Goal: Task Accomplishment & Management: Complete application form

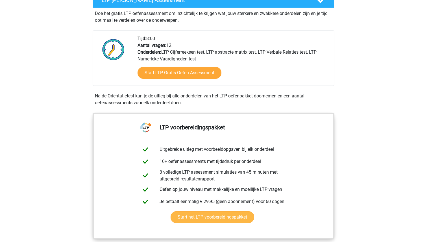
scroll to position [123, 0]
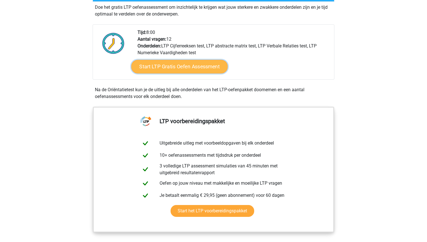
click at [164, 71] on link "Start LTP Gratis Oefen Assessment" at bounding box center [179, 67] width 97 height 14
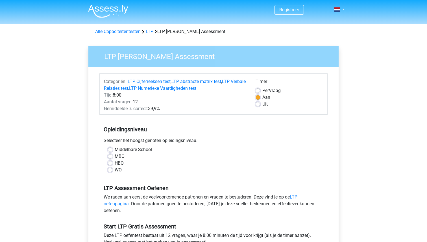
click at [115, 171] on label "WO" at bounding box center [118, 170] width 7 height 7
click at [111, 171] on input "WO" at bounding box center [110, 170] width 5 height 6
radio input "true"
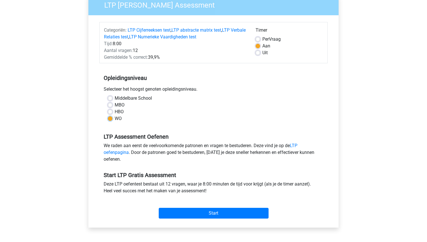
scroll to position [52, 0]
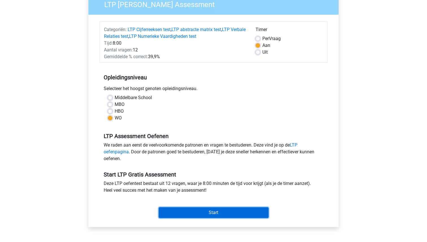
click at [219, 215] on input "Start" at bounding box center [214, 212] width 110 height 11
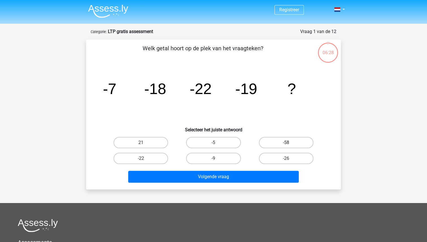
click at [274, 145] on label "-58" at bounding box center [286, 142] width 55 height 11
click at [286, 145] on input "-58" at bounding box center [288, 145] width 4 height 4
radio input "true"
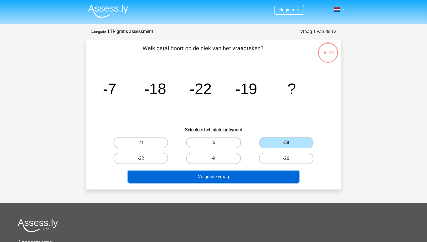
click at [256, 175] on button "Volgende vraag" at bounding box center [213, 177] width 171 height 12
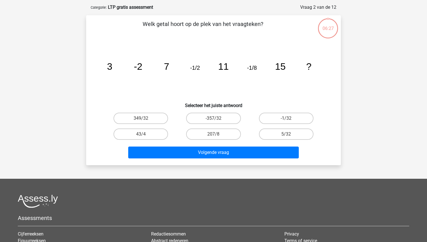
scroll to position [28, 0]
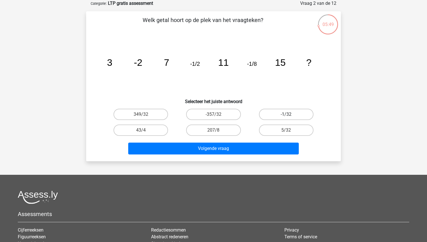
click at [272, 118] on label "-1/32" at bounding box center [286, 114] width 55 height 11
click at [286, 118] on input "-1/32" at bounding box center [288, 116] width 4 height 4
radio input "true"
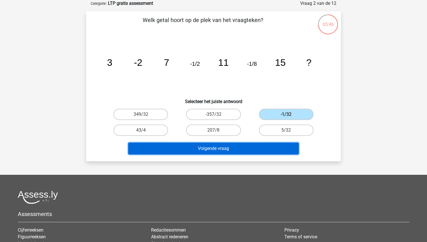
click at [247, 148] on button "Volgende vraag" at bounding box center [213, 149] width 171 height 12
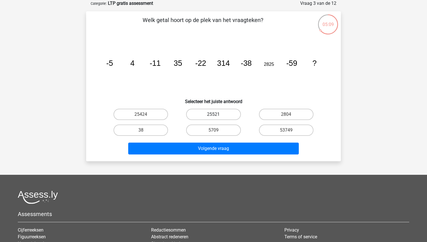
click at [198, 120] on label "25521" at bounding box center [213, 114] width 55 height 11
click at [214, 118] on input "25521" at bounding box center [216, 116] width 4 height 4
radio input "true"
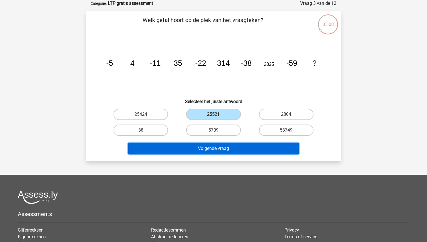
click at [194, 151] on button "Volgende vraag" at bounding box center [213, 149] width 171 height 12
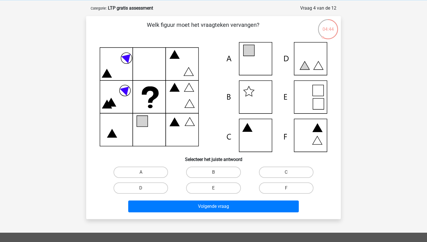
scroll to position [23, 0]
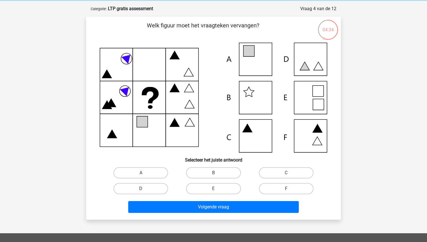
click at [318, 89] on icon at bounding box center [214, 98] width 228 height 110
click at [201, 189] on label "E" at bounding box center [213, 188] width 55 height 11
click at [214, 189] on input "E" at bounding box center [216, 191] width 4 height 4
radio input "true"
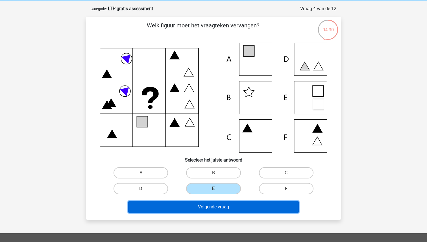
click at [204, 211] on button "Volgende vraag" at bounding box center [213, 207] width 171 height 12
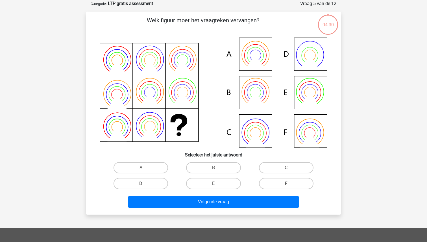
scroll to position [28, 0]
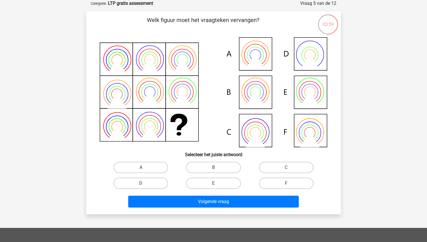
click at [291, 91] on icon at bounding box center [214, 92] width 228 height 110
click at [196, 171] on label "B" at bounding box center [213, 167] width 55 height 11
click at [214, 171] on input "B" at bounding box center [216, 170] width 4 height 4
radio input "true"
click at [193, 207] on div "Volgende vraag" at bounding box center [214, 203] width 218 height 14
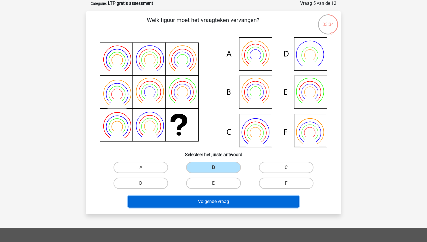
click at [189, 203] on button "Volgende vraag" at bounding box center [213, 202] width 171 height 12
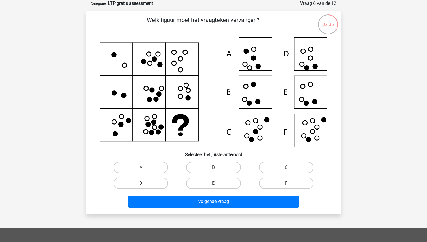
click at [269, 185] on label "F" at bounding box center [286, 183] width 55 height 11
click at [286, 185] on input "F" at bounding box center [288, 185] width 4 height 4
radio input "true"
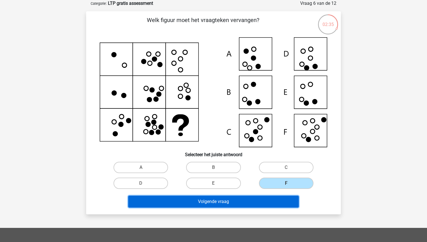
click at [263, 199] on button "Volgende vraag" at bounding box center [213, 202] width 171 height 12
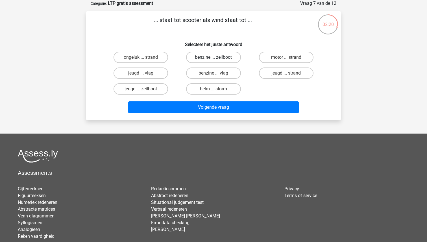
click at [207, 59] on label "benzine ... zeilboot" at bounding box center [213, 57] width 55 height 11
click at [214, 59] on input "benzine ... zeilboot" at bounding box center [216, 59] width 4 height 4
radio input "true"
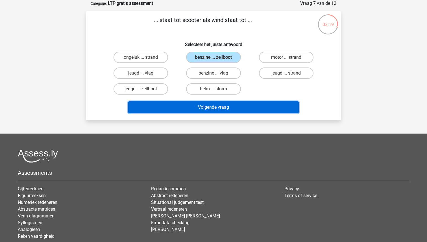
click at [199, 106] on button "Volgende vraag" at bounding box center [213, 107] width 171 height 12
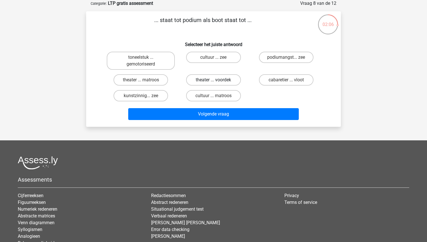
click at [204, 81] on label "theater ... voordek" at bounding box center [213, 79] width 55 height 11
click at [214, 81] on input "theater ... voordek" at bounding box center [216, 82] width 4 height 4
radio input "true"
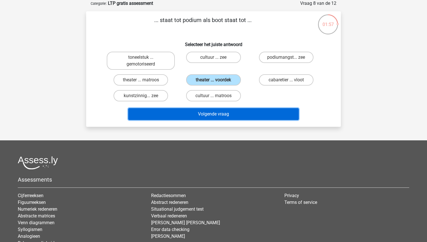
click at [203, 114] on button "Volgende vraag" at bounding box center [213, 114] width 171 height 12
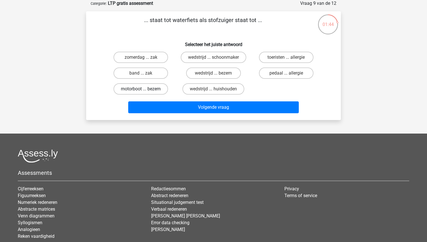
click at [148, 90] on label "motorboot ... bezem" at bounding box center [141, 88] width 55 height 11
click at [145, 90] on input "motorboot ... bezem" at bounding box center [143, 91] width 4 height 4
radio input "true"
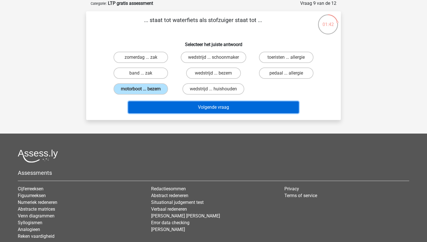
click at [158, 107] on button "Volgende vraag" at bounding box center [213, 107] width 171 height 12
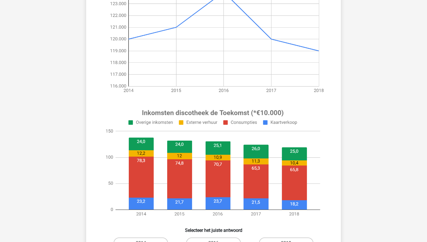
scroll to position [154, 0]
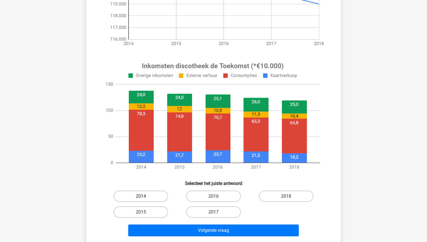
click at [146, 199] on label "2014" at bounding box center [141, 196] width 55 height 11
click at [145, 199] on input "2014" at bounding box center [143, 198] width 4 height 4
radio input "true"
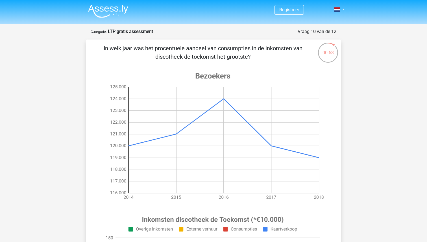
scroll to position [162, 0]
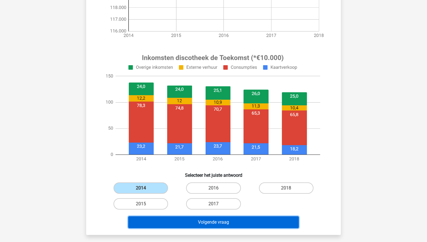
click at [166, 220] on button "Volgende vraag" at bounding box center [213, 223] width 171 height 12
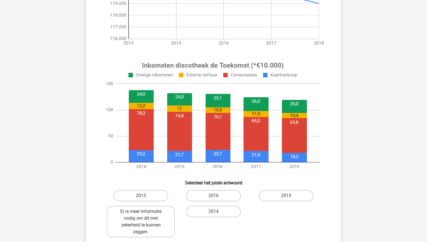
scroll to position [164, 0]
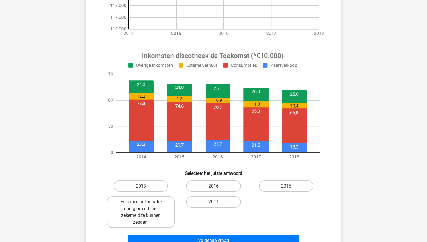
click at [223, 204] on label "2014" at bounding box center [213, 201] width 55 height 11
click at [217, 204] on input "2014" at bounding box center [216, 204] width 4 height 4
radio input "true"
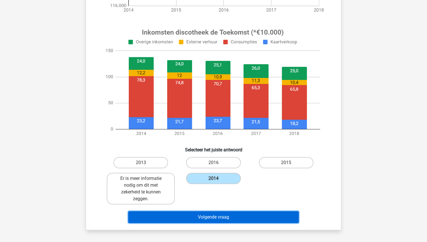
click at [222, 216] on button "Volgende vraag" at bounding box center [213, 217] width 171 height 12
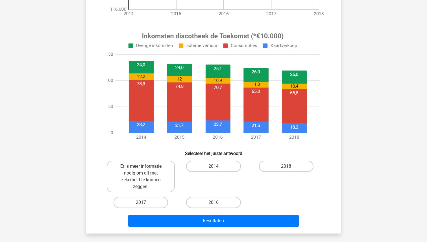
scroll to position [186, 0]
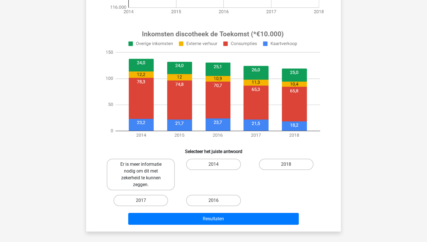
click at [137, 176] on label "Er is meer informatie nodig om dit met zekerheid te kunnen zeggen." at bounding box center [141, 175] width 68 height 32
click at [141, 168] on input "Er is meer informatie nodig om dit met zekerheid te kunnen zeggen." at bounding box center [143, 167] width 4 height 4
radio input "true"
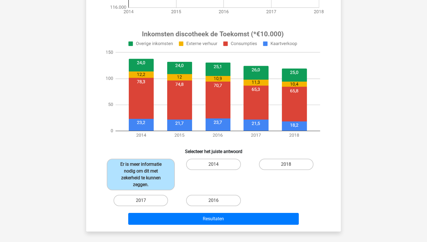
click at [167, 212] on div "Resultaten" at bounding box center [213, 218] width 237 height 19
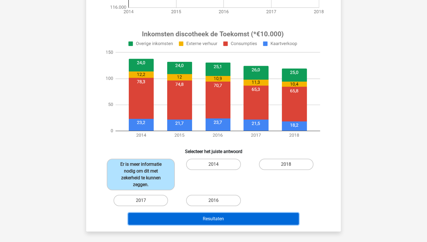
click at [167, 217] on button "Resultaten" at bounding box center [213, 219] width 171 height 12
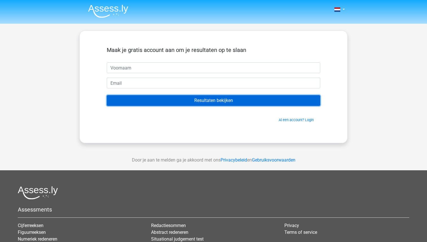
click at [171, 105] on input "Resultaten bekijken" at bounding box center [214, 100] width 214 height 11
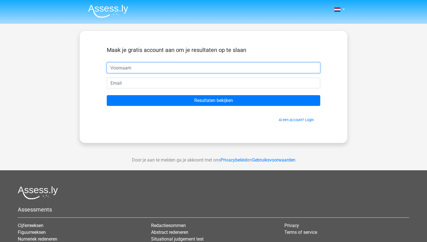
click at [149, 68] on input "text" at bounding box center [214, 67] width 214 height 11
type input "Wytsze"
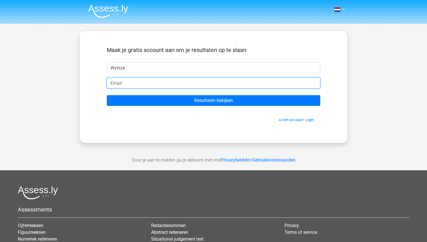
click at [159, 86] on input "email" at bounding box center [214, 83] width 214 height 11
type input "wytszew@gmail.com"
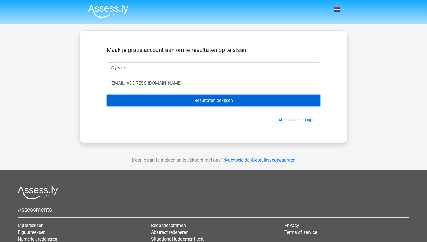
click at [158, 106] on form "Maak je gratis account aan om je resultaten op te slaan Wytsze wytszew@gmail.co…" at bounding box center [214, 85] width 214 height 76
click at [157, 98] on input "Resultaten bekijken" at bounding box center [214, 100] width 214 height 11
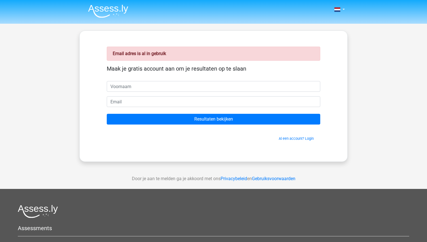
click at [140, 89] on input "text" at bounding box center [214, 86] width 214 height 11
type input "Wytsze"
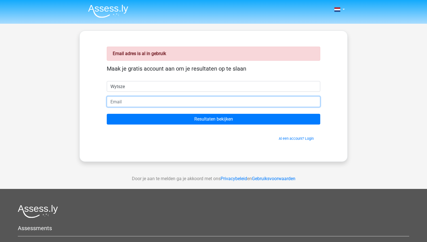
click at [142, 103] on input "email" at bounding box center [214, 101] width 214 height 11
type input "[EMAIL_ADDRESS][DOMAIN_NAME]"
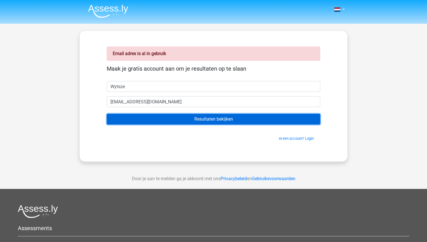
click at [149, 122] on input "Resultaten bekijken" at bounding box center [214, 119] width 214 height 11
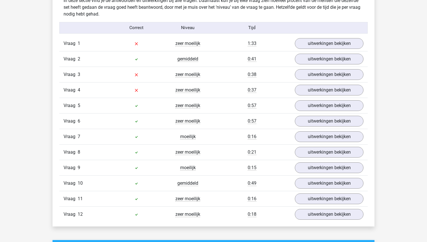
scroll to position [611, 0]
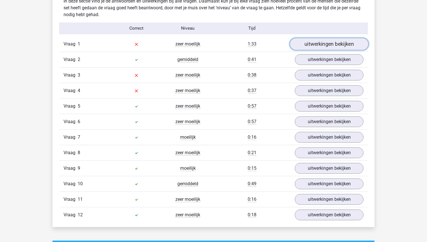
click at [317, 48] on link "uitwerkingen bekijken" at bounding box center [329, 44] width 79 height 12
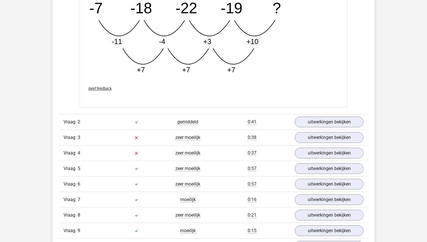
scroll to position [840, 0]
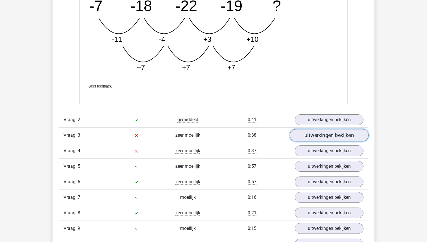
click at [315, 135] on link "uitwerkingen bekijken" at bounding box center [329, 135] width 79 height 12
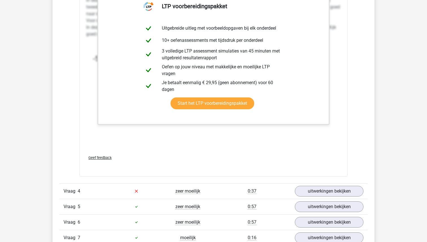
scroll to position [1142, 0]
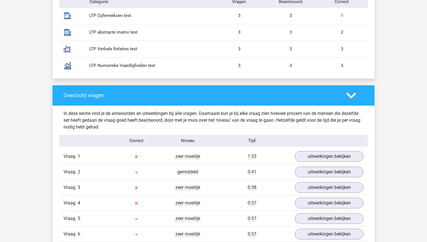
scroll to position [586, 0]
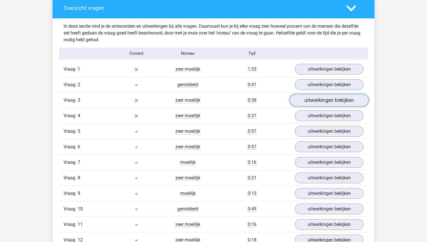
click at [307, 99] on link "uitwerkingen bekijken" at bounding box center [329, 100] width 79 height 12
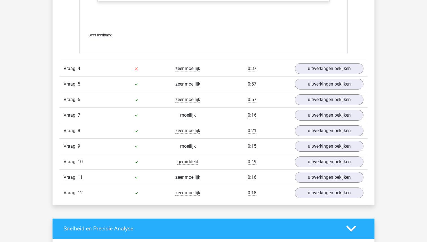
scroll to position [1037, 0]
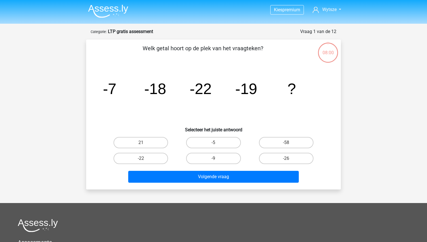
scroll to position [110, 0]
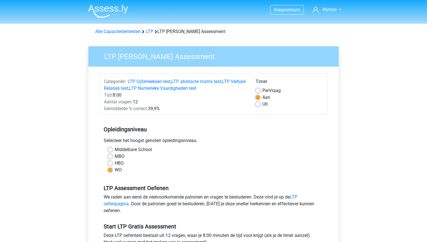
scroll to position [52, 0]
